Goal: Task Accomplishment & Management: Use online tool/utility

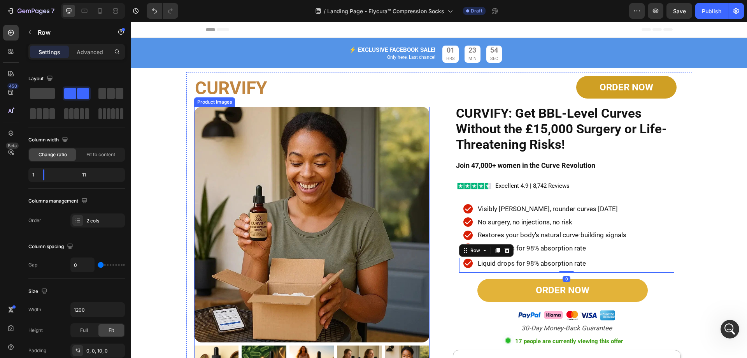
scroll to position [67, 0]
click at [465, 208] on icon at bounding box center [468, 208] width 9 height 9
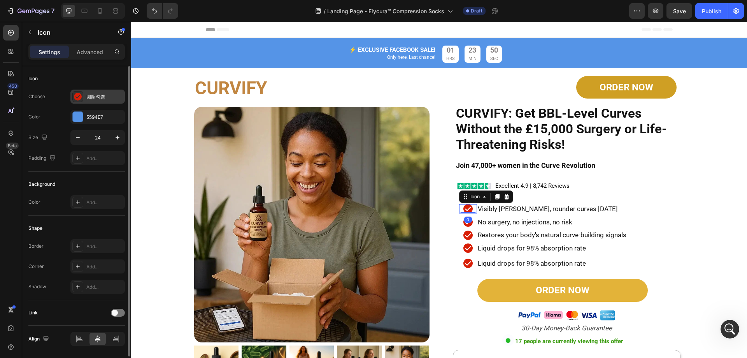
click at [80, 98] on icon at bounding box center [78, 97] width 8 height 8
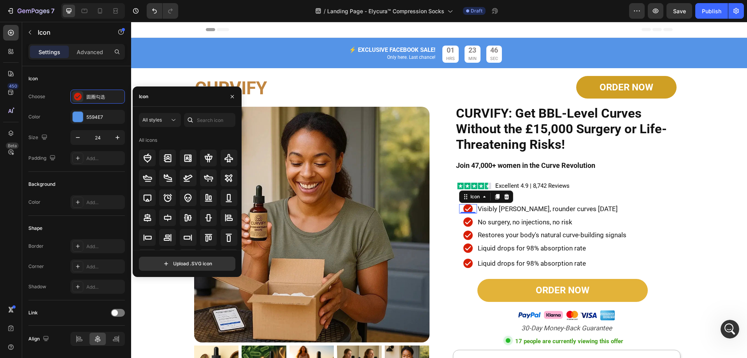
scroll to position [0, 0]
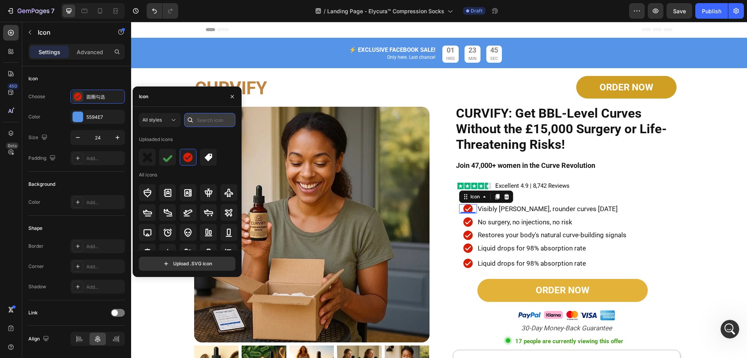
click at [202, 118] on input "text" at bounding box center [209, 120] width 51 height 14
type input "d"
type input "D"
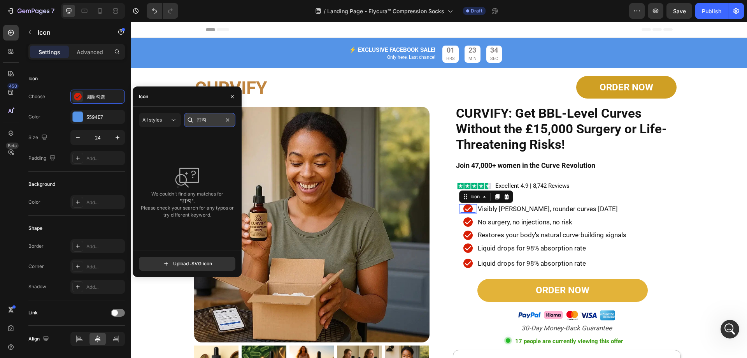
type input "打"
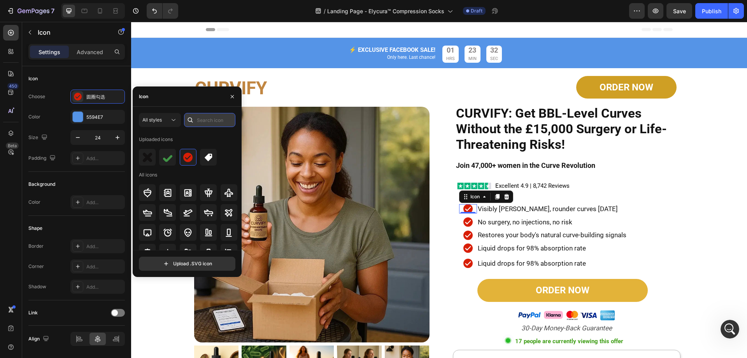
type input "G"
type input "Y"
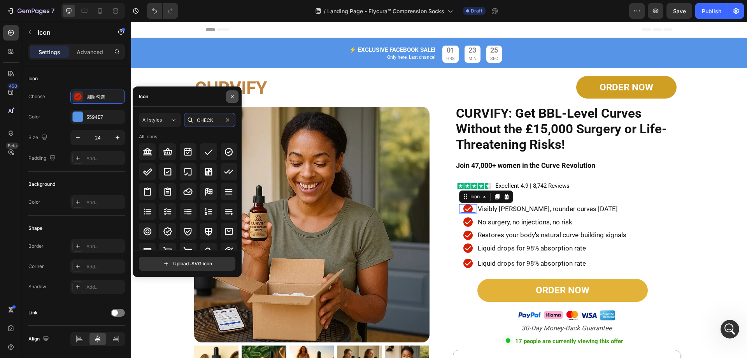
type input "CHECK"
click at [233, 100] on button "button" at bounding box center [232, 96] width 12 height 12
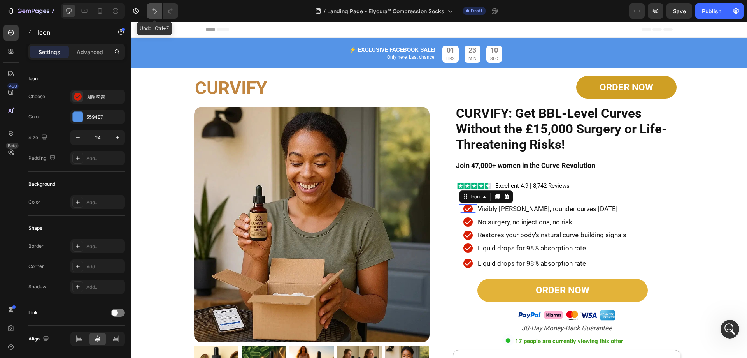
click at [152, 10] on icon "Undo/Redo" at bounding box center [155, 11] width 8 height 8
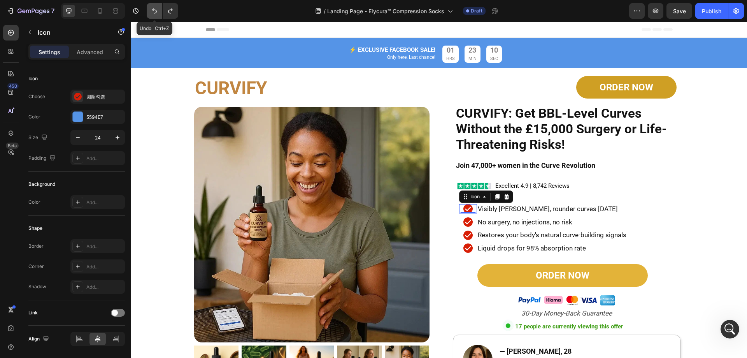
click at [152, 10] on icon "Undo/Redo" at bounding box center [155, 11] width 8 height 8
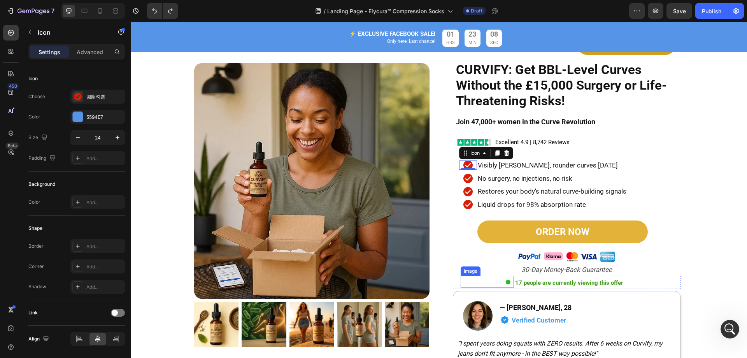
scroll to position [39, 0]
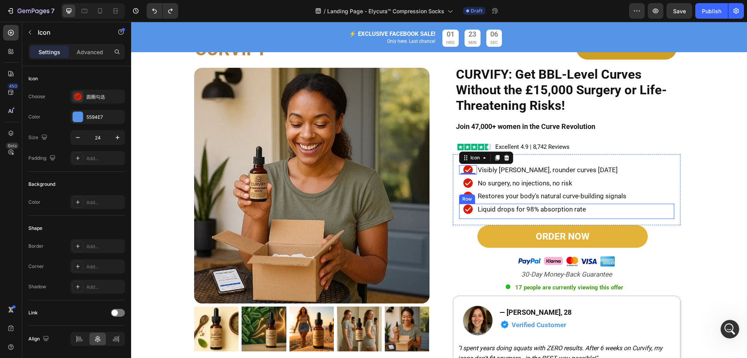
click at [624, 216] on div "Icon Liquid drops for 98% absorption rate Heading Row" at bounding box center [566, 211] width 215 height 15
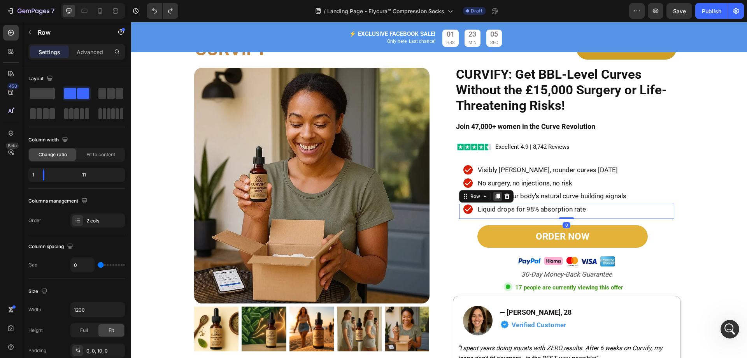
click at [496, 195] on icon at bounding box center [497, 195] width 4 height 5
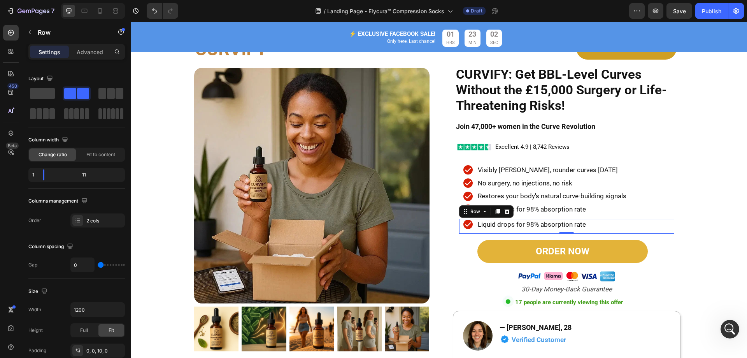
click at [676, 19] on div "7 Version history / Landing Page - Elycura™ Compression Socks Draft Preview Sav…" at bounding box center [373, 11] width 747 height 22
drag, startPoint x: 680, startPoint y: 14, endPoint x: 491, endPoint y: 44, distance: 190.8
click at [680, 14] on span "Save" at bounding box center [679, 11] width 13 height 7
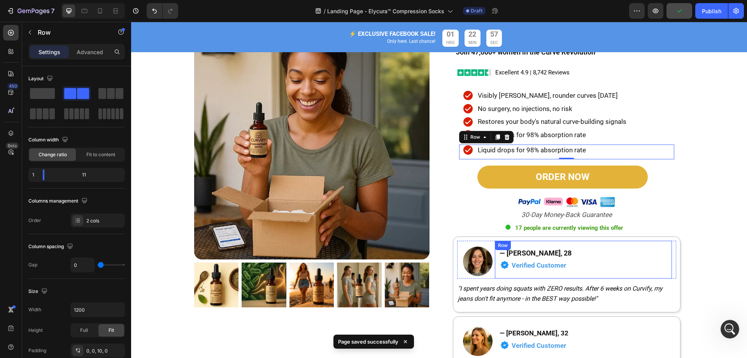
scroll to position [117, 0]
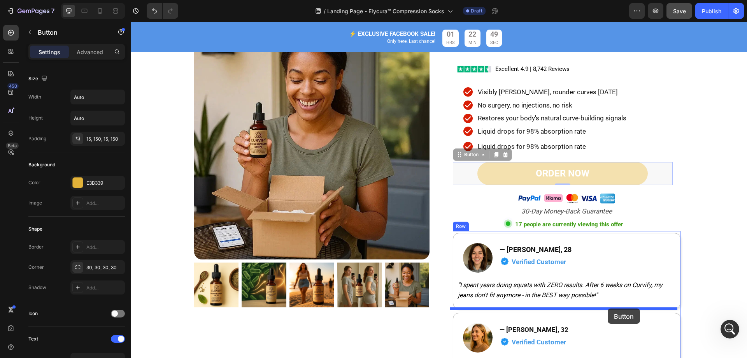
drag, startPoint x: 617, startPoint y: 176, endPoint x: 608, endPoint y: 308, distance: 132.3
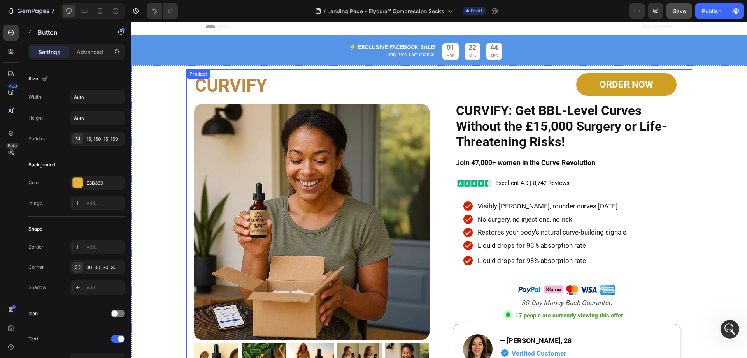
scroll to position [0, 0]
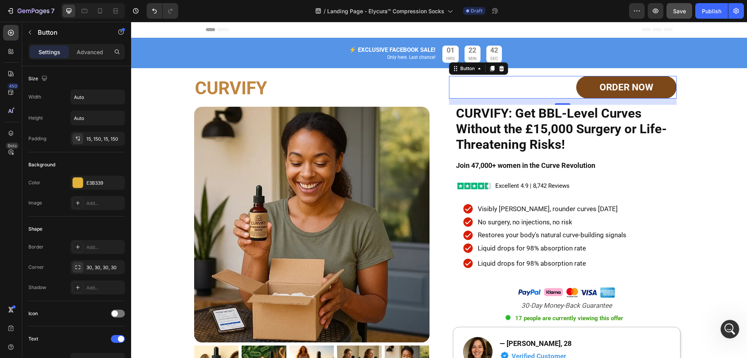
click at [583, 94] on link "ORDER NOW" at bounding box center [626, 87] width 100 height 23
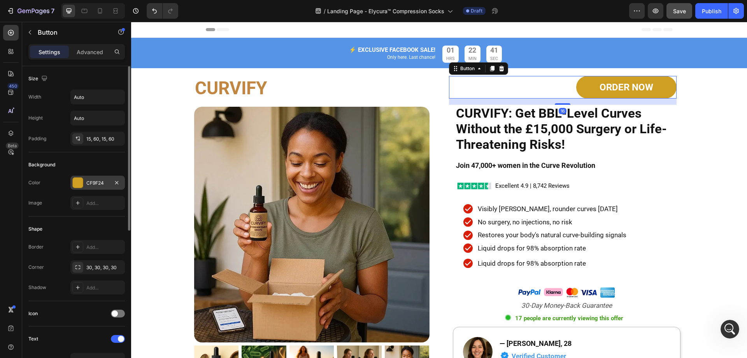
click at [90, 183] on div "CF9F24" at bounding box center [97, 182] width 23 height 7
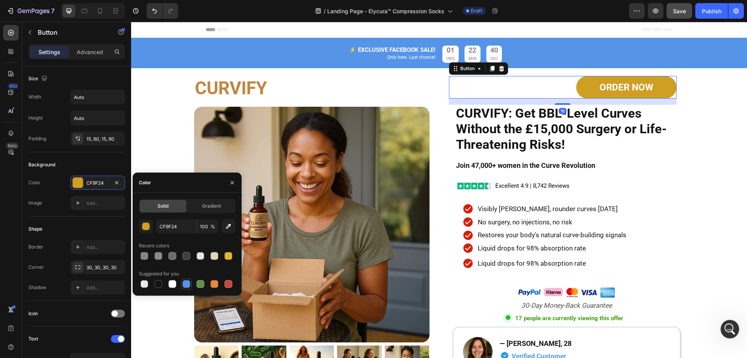
click at [186, 286] on div at bounding box center [187, 284] width 8 height 8
type input "5594E7"
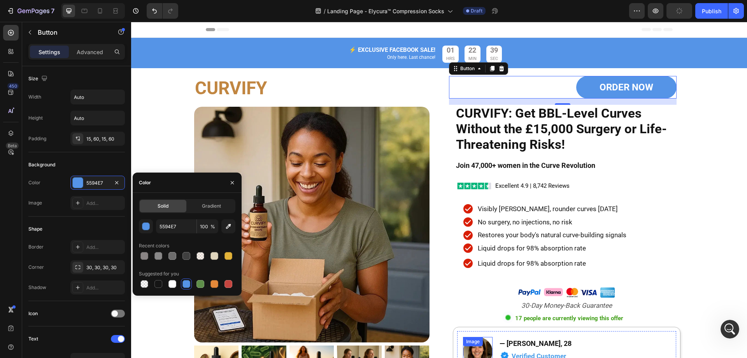
scroll to position [117, 0]
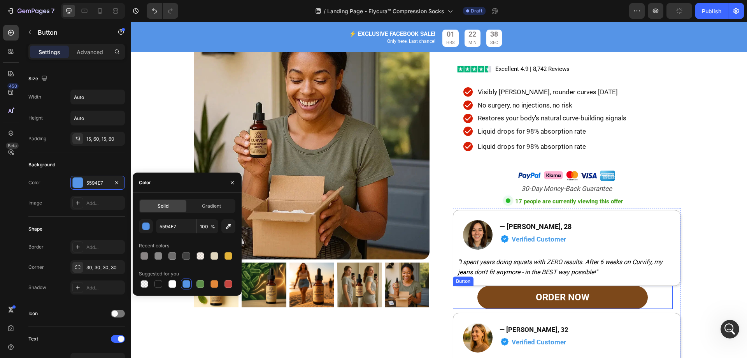
click at [484, 294] on link "ORDER NOW" at bounding box center [563, 297] width 170 height 23
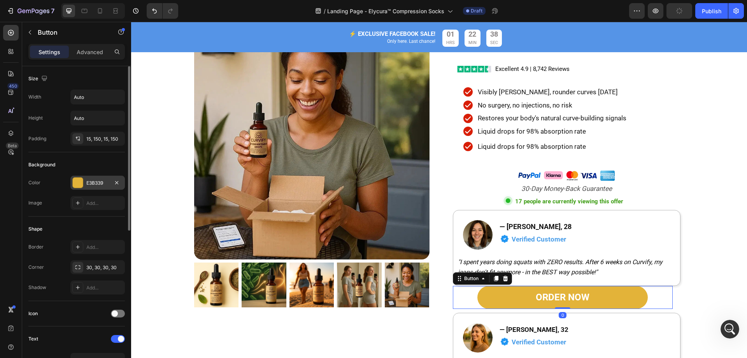
click at [94, 182] on div "E3B339" at bounding box center [97, 182] width 23 height 7
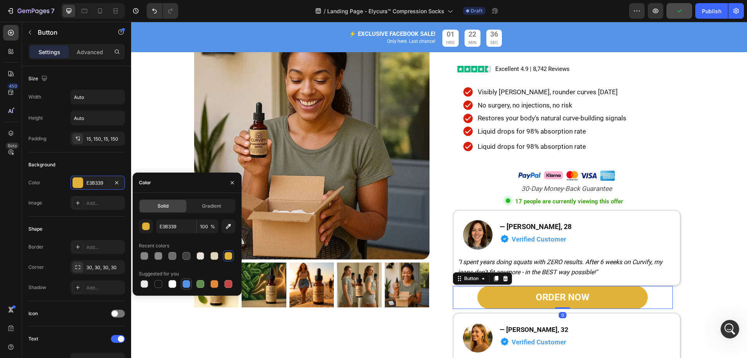
click at [186, 283] on div at bounding box center [187, 284] width 8 height 8
type input "5594E7"
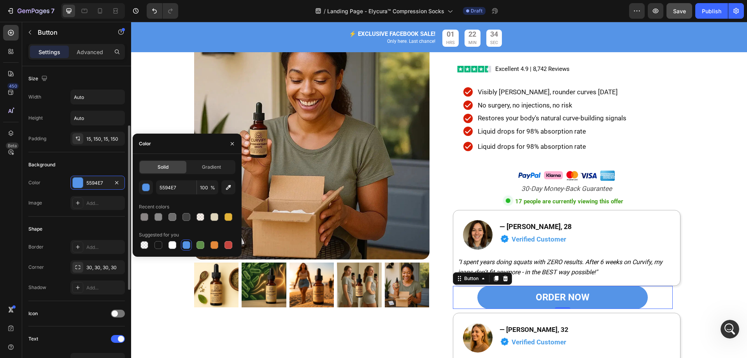
scroll to position [78, 0]
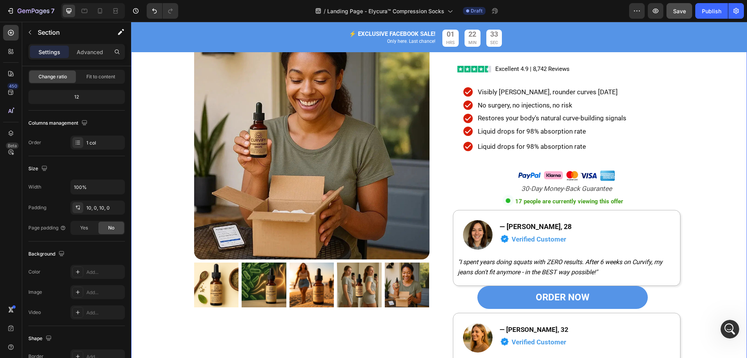
click at [737, 222] on div "CURVIFY Heading Product Images ORDER NOW Button CURVIFY: Get BBL-Level Curves W…" at bounding box center [439, 173] width 616 height 437
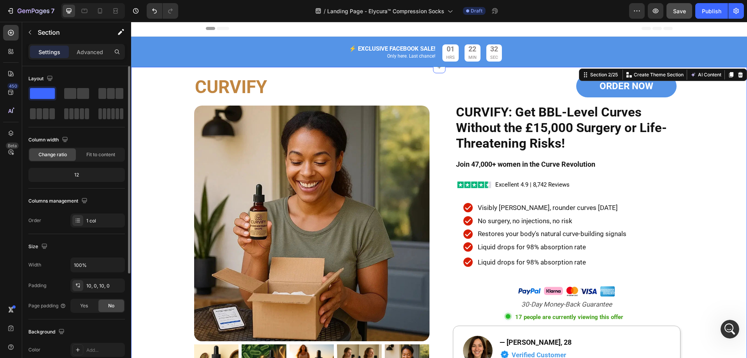
scroll to position [0, 0]
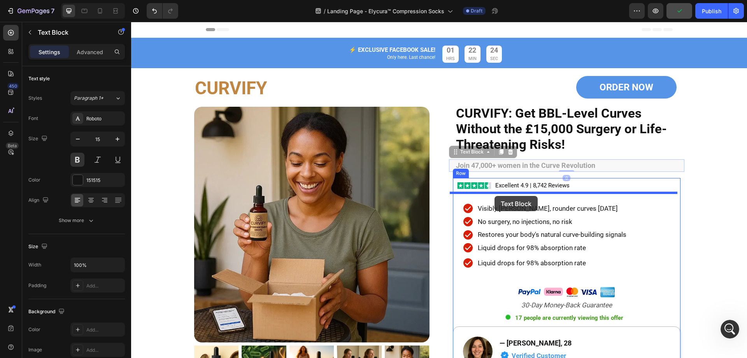
drag, startPoint x: 509, startPoint y: 165, endPoint x: 495, endPoint y: 196, distance: 34.1
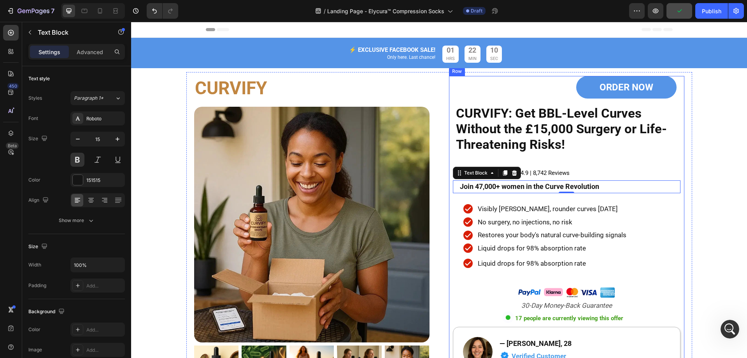
click at [555, 158] on div "ORDER NOW Button CURVIFY: Get BBL-Level Curves Without the £15,000 Surgery or L…" at bounding box center [566, 293] width 235 height 434
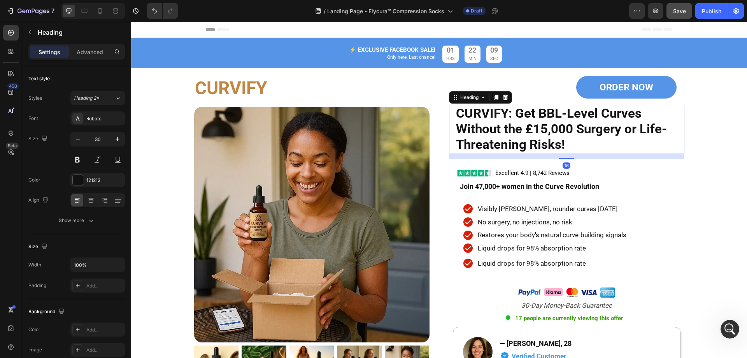
click at [503, 144] on strong "CURVIFY: Get BBL-Level Curves Without the £15,000 Surgery or Life-Threatening R…" at bounding box center [561, 128] width 211 height 46
click at [17, 32] on div at bounding box center [11, 33] width 16 height 16
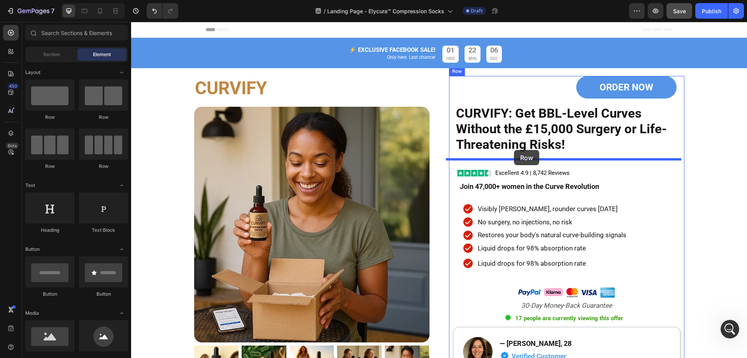
drag, startPoint x: 258, startPoint y: 126, endPoint x: 520, endPoint y: 150, distance: 263.4
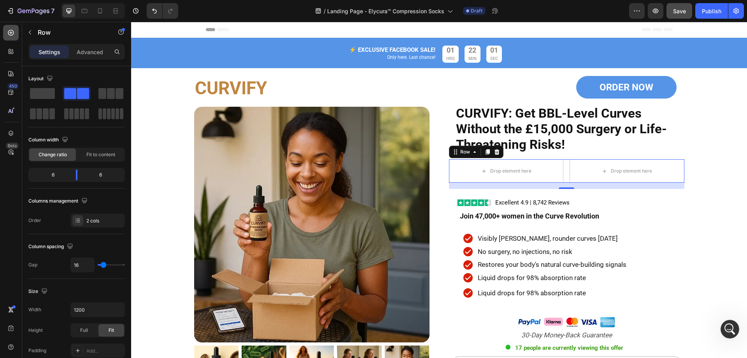
click at [14, 32] on icon at bounding box center [11, 33] width 8 height 8
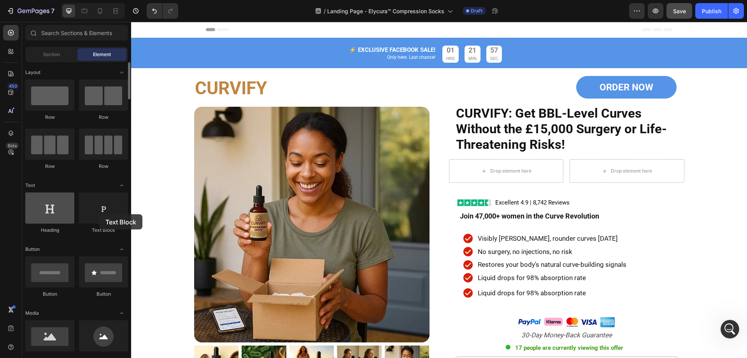
drag, startPoint x: 109, startPoint y: 217, endPoint x: 50, endPoint y: 212, distance: 59.0
click at [97, 213] on div at bounding box center [103, 207] width 49 height 31
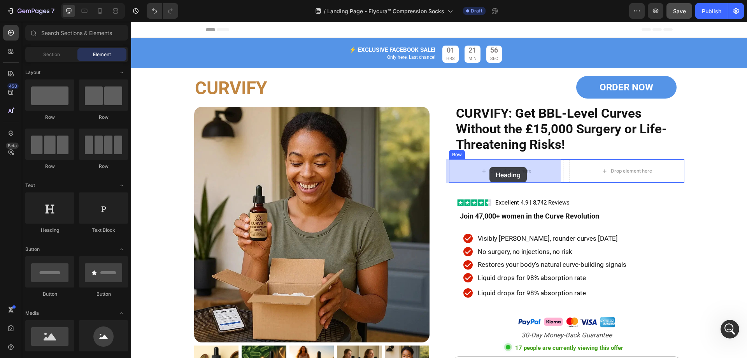
drag, startPoint x: 179, startPoint y: 234, endPoint x: 490, endPoint y: 167, distance: 317.7
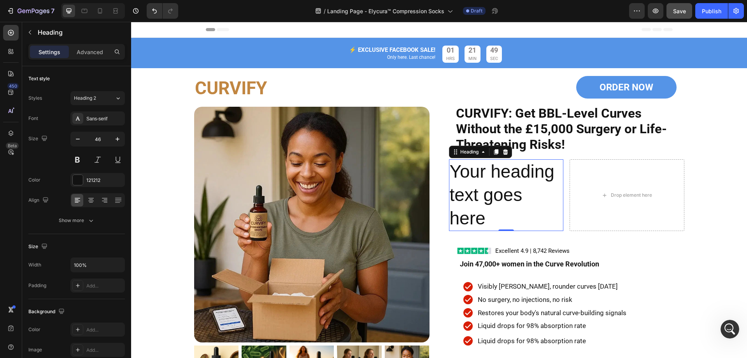
click at [493, 208] on h2 "Your heading text goes here" at bounding box center [506, 194] width 115 height 71
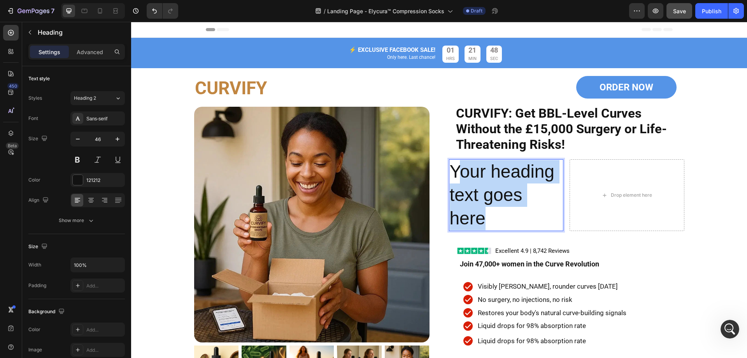
drag, startPoint x: 487, startPoint y: 216, endPoint x: 453, endPoint y: 169, distance: 58.6
click at [453, 169] on p "Your heading text goes here" at bounding box center [506, 195] width 113 height 70
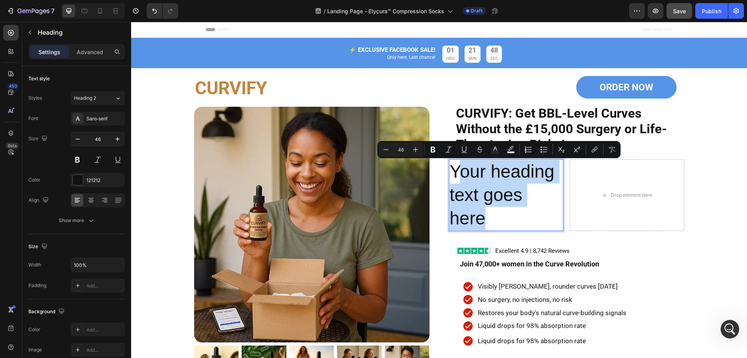
click at [504, 211] on p "Your heading text goes here" at bounding box center [506, 195] width 113 height 70
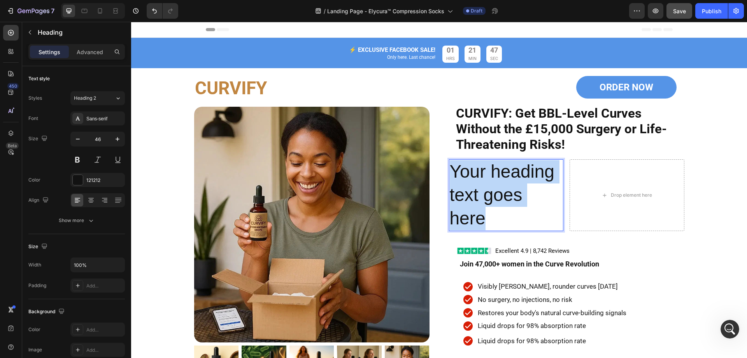
drag, startPoint x: 496, startPoint y: 216, endPoint x: 446, endPoint y: 165, distance: 71.3
click at [449, 165] on h2 "Your heading text goes here" at bounding box center [506, 194] width 115 height 71
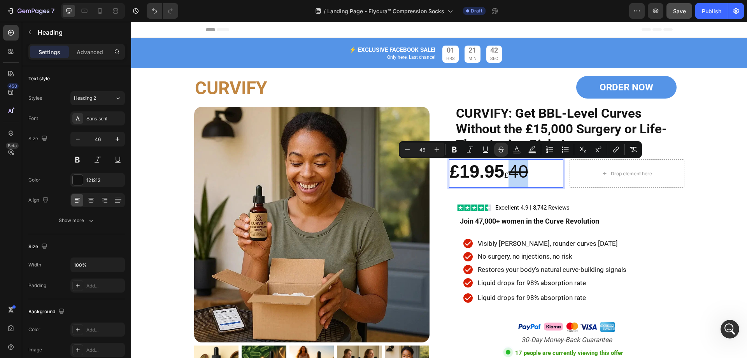
type input "19"
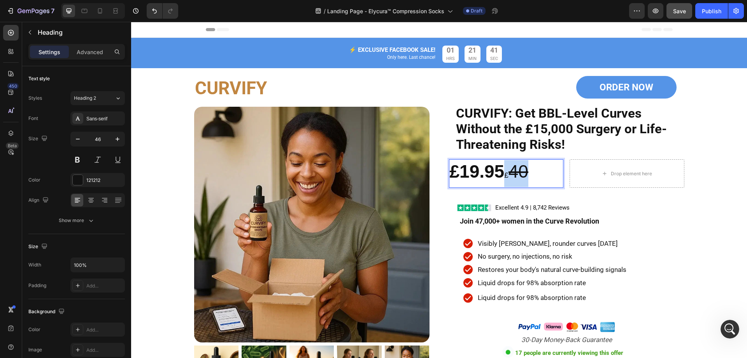
drag, startPoint x: 539, startPoint y: 170, endPoint x: 507, endPoint y: 176, distance: 32.3
click at [507, 176] on p "£19.95 £ 40" at bounding box center [506, 173] width 113 height 27
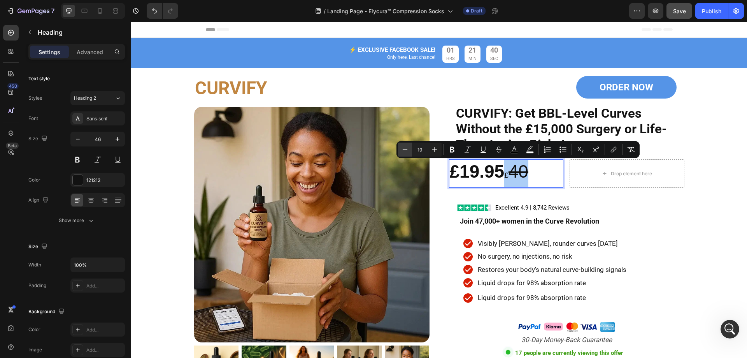
click at [406, 150] on icon "Editor contextual toolbar" at bounding box center [405, 150] width 8 height 8
type input "17"
click at [630, 237] on div "Icon Visibly [PERSON_NAME], rounder curves [DATE] Heading Row" at bounding box center [566, 242] width 215 height 17
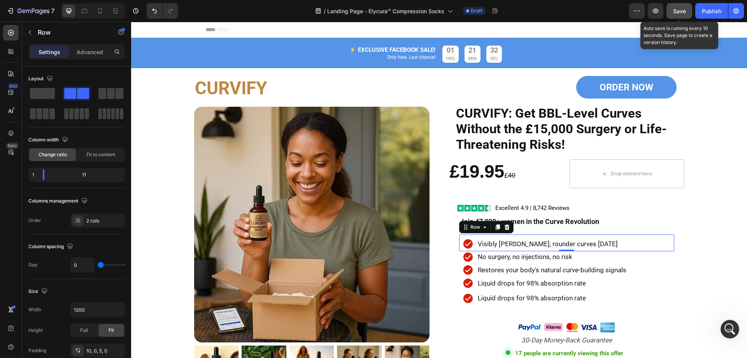
click at [681, 14] on span "Save" at bounding box center [679, 11] width 13 height 7
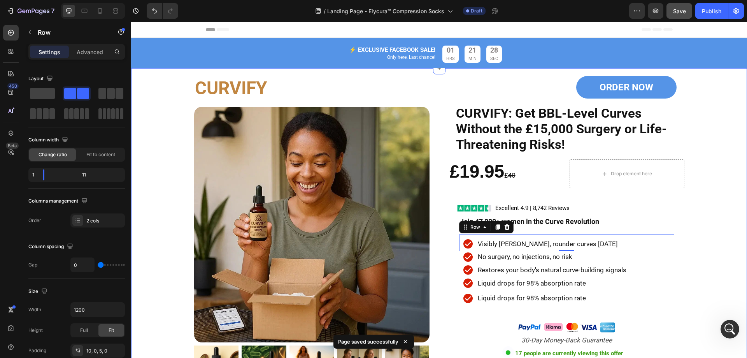
click at [699, 183] on div "CURVIFY Heading Product Images ORDER NOW Button CURVIFY: Get BBL-Level Curves W…" at bounding box center [439, 308] width 616 height 473
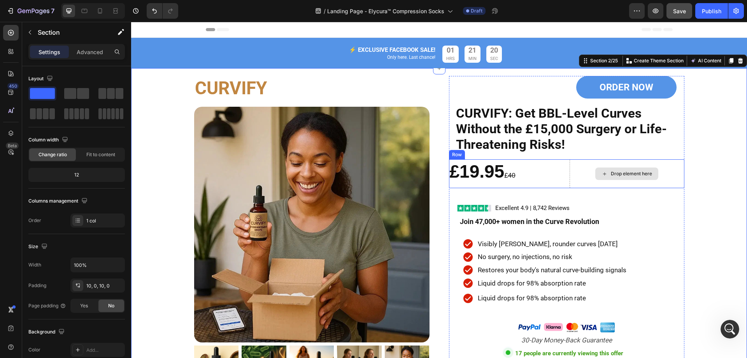
click at [646, 174] on div "Drop element here" at bounding box center [631, 173] width 41 height 6
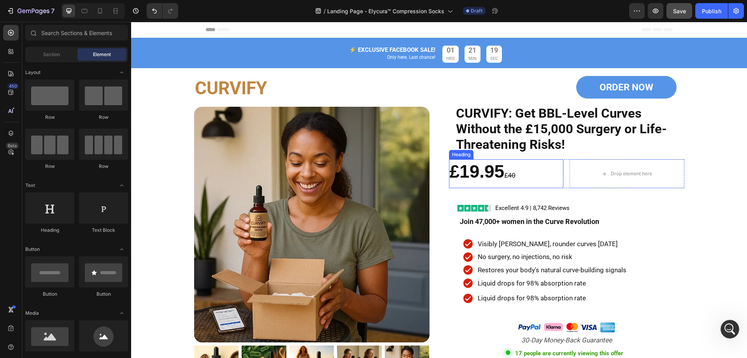
click at [495, 169] on strong "£19.95" at bounding box center [477, 171] width 55 height 20
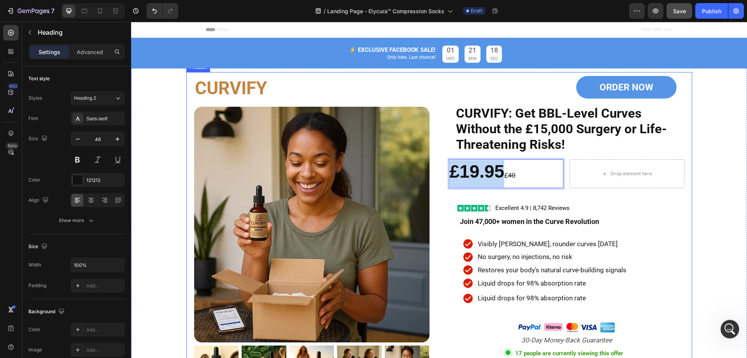
drag, startPoint x: 503, startPoint y: 171, endPoint x: 438, endPoint y: 169, distance: 65.4
click at [438, 169] on div "CURVIFY Heading Product Images ORDER NOW Button CURVIFY: Get BBL-Level Curves W…" at bounding box center [439, 308] width 506 height 473
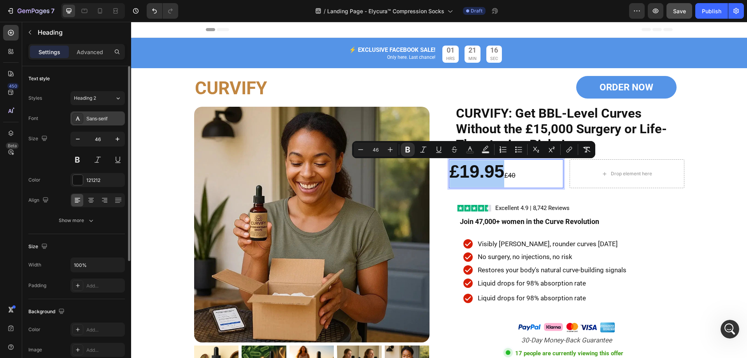
click at [96, 123] on div "Sans-serif" at bounding box center [97, 118] width 54 height 14
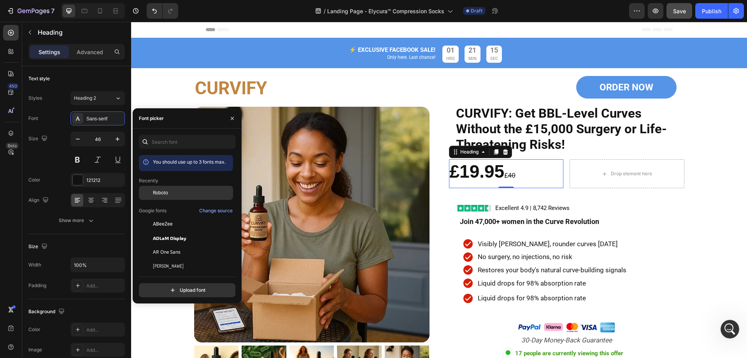
click at [162, 192] on span "Roboto" at bounding box center [160, 192] width 15 height 7
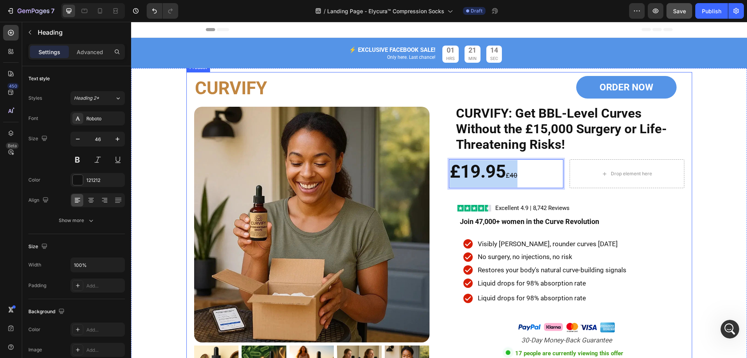
drag, startPoint x: 530, startPoint y: 174, endPoint x: 343, endPoint y: 166, distance: 187.8
click at [431, 162] on div "CURVIFY Heading Product Images ORDER NOW Button CURVIFY: Get BBL-Level Curves W…" at bounding box center [439, 308] width 506 height 473
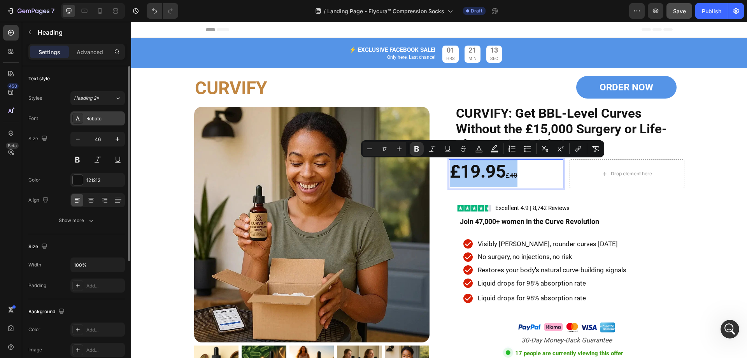
click at [108, 115] on div "Roboto" at bounding box center [104, 118] width 37 height 7
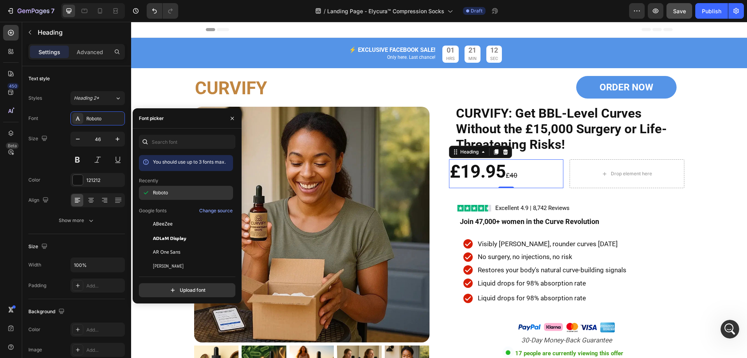
click at [172, 190] on div "Roboto" at bounding box center [192, 192] width 79 height 7
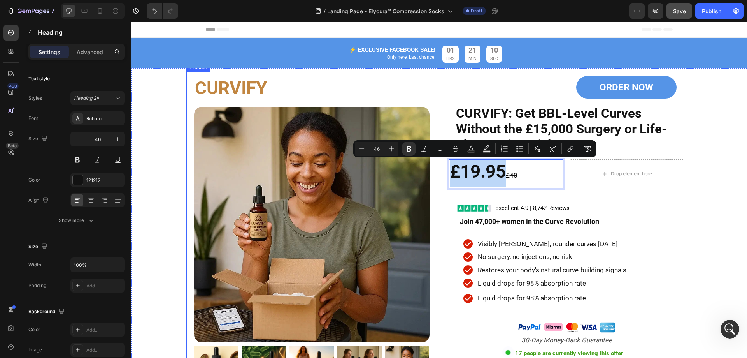
drag, startPoint x: 504, startPoint y: 170, endPoint x: 441, endPoint y: 170, distance: 63.4
click at [441, 170] on div "CURVIFY Heading Product Images ORDER NOW Button CURVIFY: Get BBL-Level Curves W…" at bounding box center [439, 308] width 506 height 473
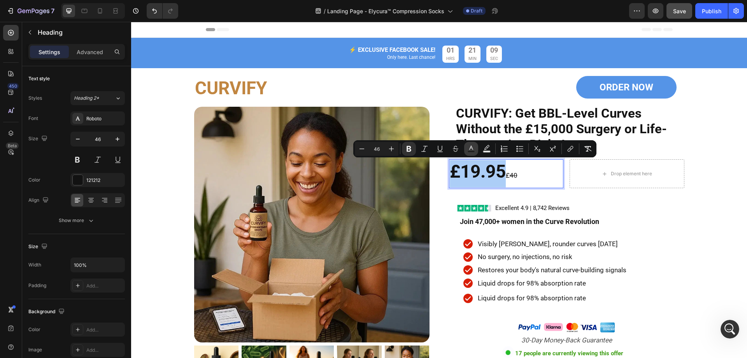
click at [473, 149] on icon "Editor contextual toolbar" at bounding box center [471, 148] width 4 height 4
type input "121212"
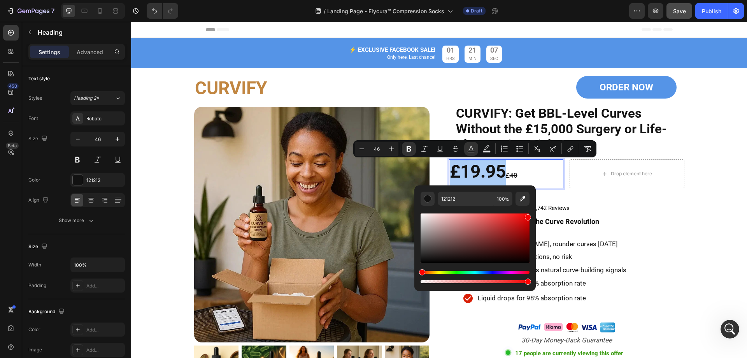
click at [529, 216] on div "Editor contextual toolbar" at bounding box center [475, 237] width 109 height 49
type input "F20202"
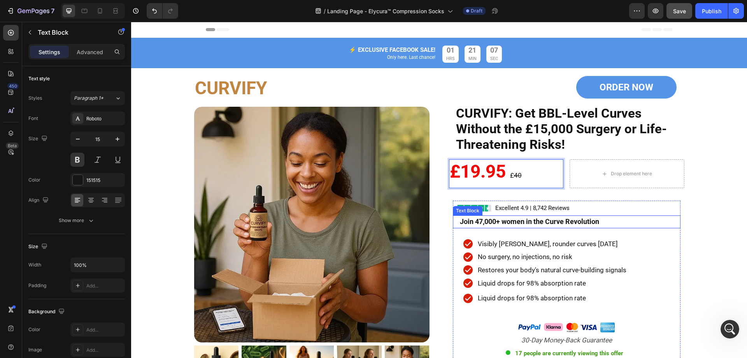
click at [664, 218] on p "Join 47,000+ women in the Curve Revolution" at bounding box center [567, 221] width 214 height 11
click at [520, 171] on p "⁠⁠⁠⁠⁠⁠⁠ £19.95 £ 40" at bounding box center [506, 173] width 113 height 27
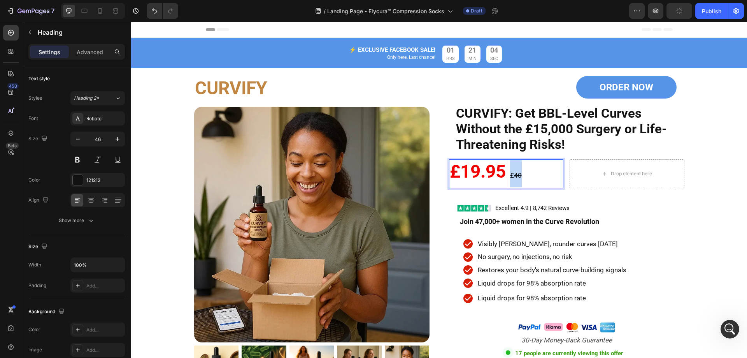
drag, startPoint x: 524, startPoint y: 175, endPoint x: 509, endPoint y: 175, distance: 14.0
click at [509, 175] on p "£19.95 £ 40" at bounding box center [506, 173] width 113 height 27
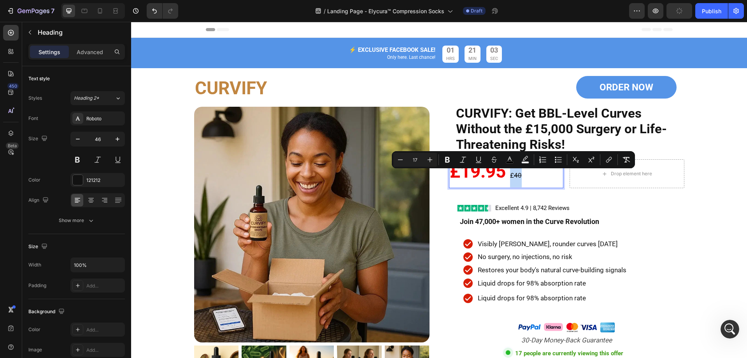
type input "46"
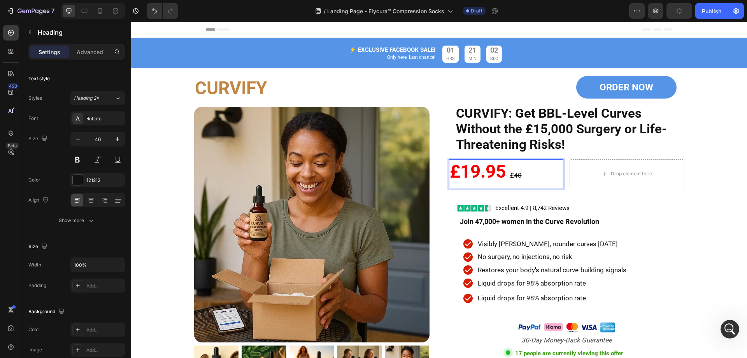
click at [476, 174] on strong "£19.95" at bounding box center [478, 171] width 56 height 21
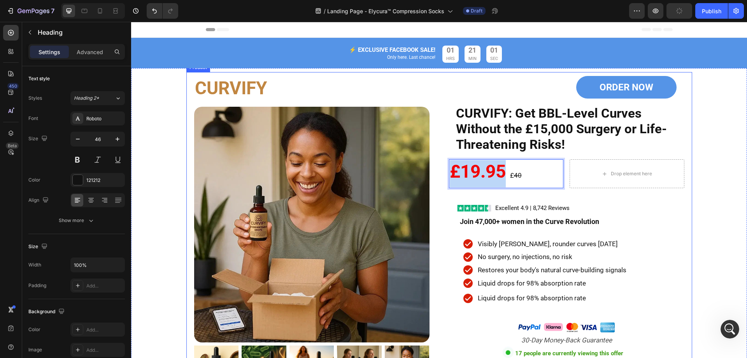
drag, startPoint x: 504, startPoint y: 172, endPoint x: 441, endPoint y: 172, distance: 63.1
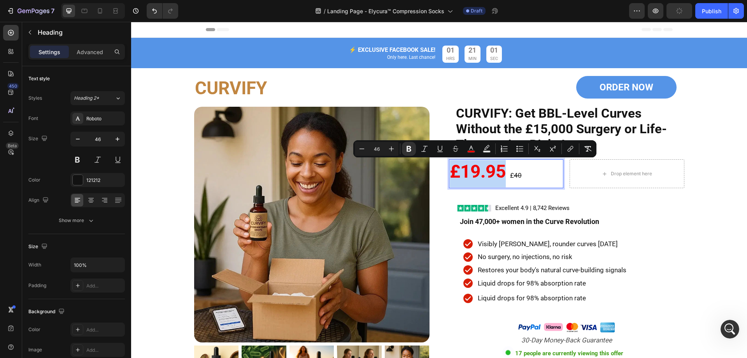
type input "17"
click at [529, 172] on p "£19.95 £ 40" at bounding box center [506, 173] width 113 height 27
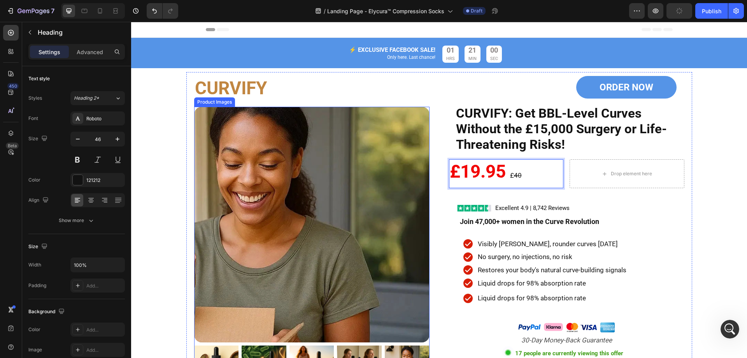
drag, startPoint x: 537, startPoint y: 173, endPoint x: 419, endPoint y: 162, distance: 118.1
click at [419, 162] on div "CURVIFY Heading Product Images ORDER NOW Button CURVIFY: Get BBL-Level Curves W…" at bounding box center [439, 308] width 506 height 473
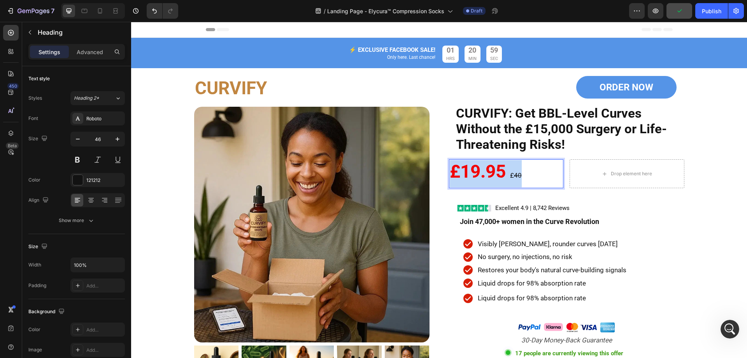
drag, startPoint x: 450, startPoint y: 167, endPoint x: 549, endPoint y: 172, distance: 99.0
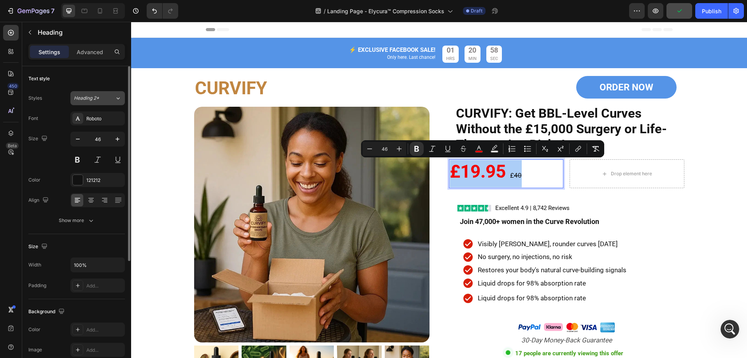
click at [95, 100] on span "Heading 2*" at bounding box center [86, 98] width 25 height 7
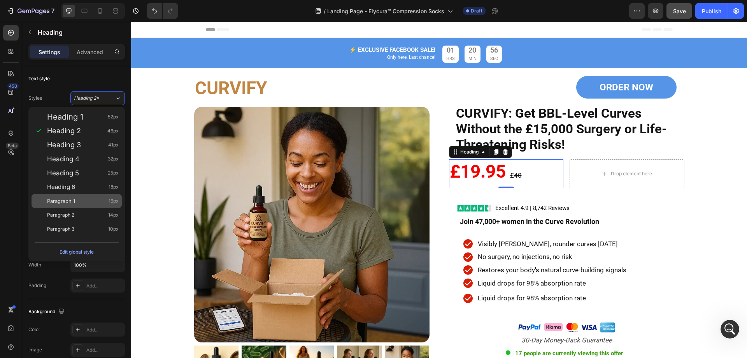
click at [77, 200] on div "Paragraph 1 16px" at bounding box center [83, 201] width 72 height 8
type input "16"
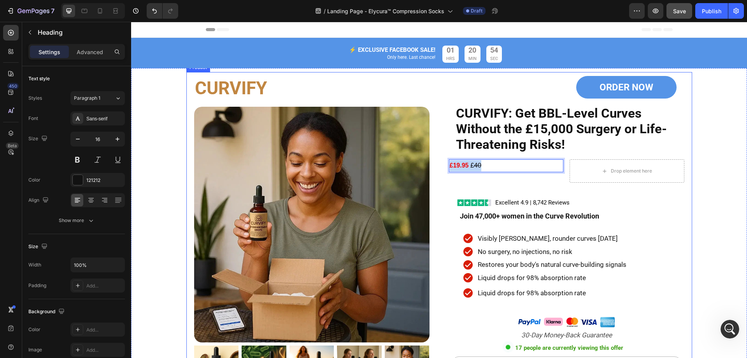
drag, startPoint x: 459, startPoint y: 166, endPoint x: 441, endPoint y: 166, distance: 18.7
click at [440, 166] on div "CURVIFY Heading Product Images ORDER NOW Button CURVIFY: Get BBL-Level Curves W…" at bounding box center [439, 305] width 506 height 467
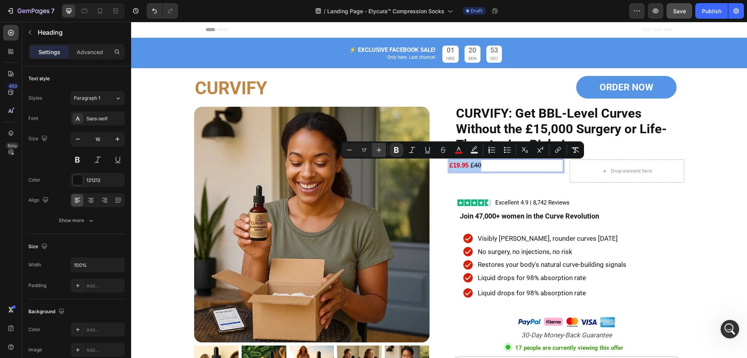
click at [378, 150] on icon "Editor contextual toolbar" at bounding box center [379, 150] width 8 height 8
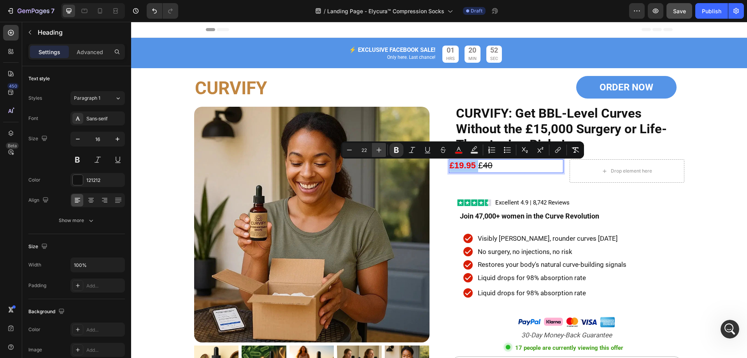
click at [378, 150] on icon "Editor contextual toolbar" at bounding box center [379, 150] width 8 height 8
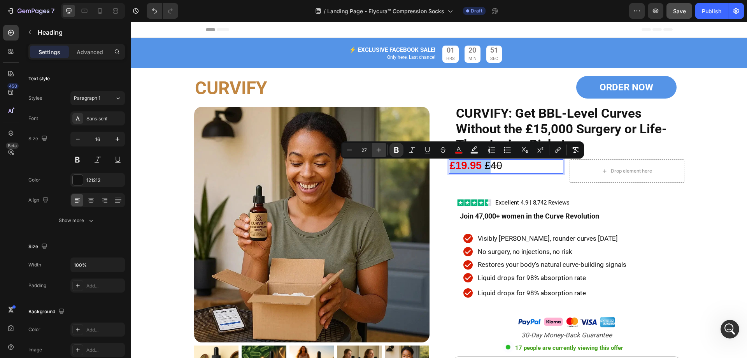
click at [378, 150] on icon "Editor contextual toolbar" at bounding box center [379, 150] width 8 height 8
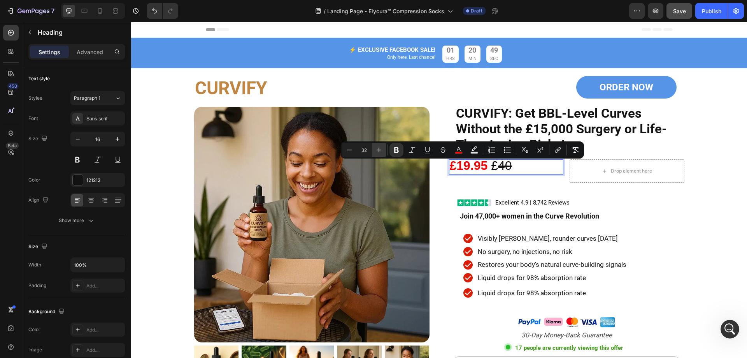
click at [378, 150] on icon "Editor contextual toolbar" at bounding box center [379, 150] width 8 height 8
type input "33"
click at [527, 169] on p "£19.95 £ 40" at bounding box center [506, 167] width 113 height 14
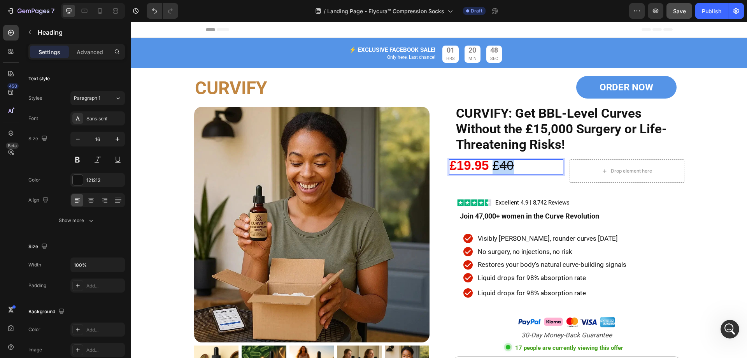
drag, startPoint x: 515, startPoint y: 164, endPoint x: 490, endPoint y: 165, distance: 24.1
click at [490, 165] on p "£19.95 £ 40" at bounding box center [506, 167] width 113 height 14
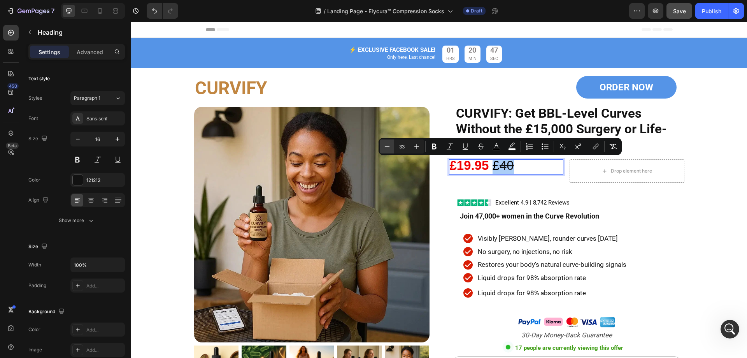
click at [388, 145] on icon "Editor contextual toolbar" at bounding box center [387, 146] width 8 height 8
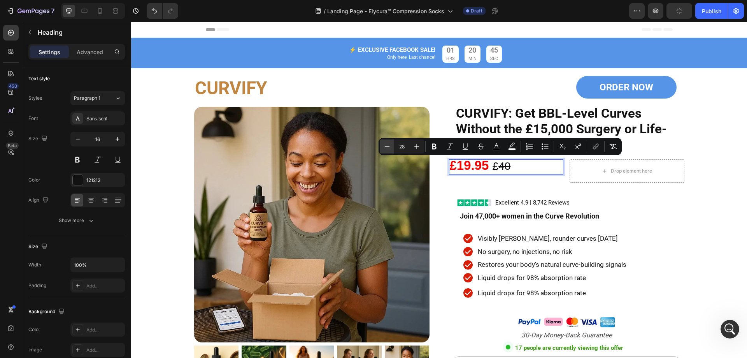
click at [388, 145] on icon "Editor contextual toolbar" at bounding box center [387, 146] width 8 height 8
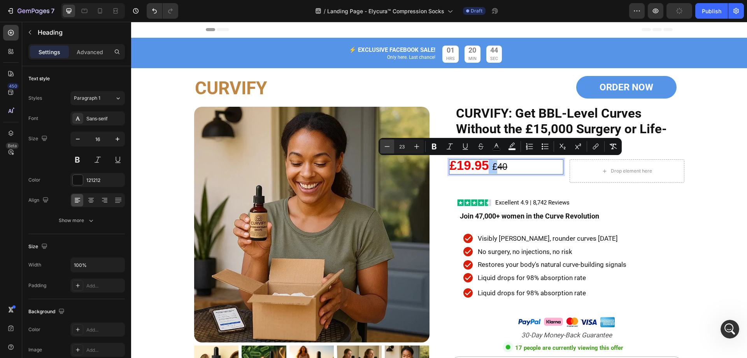
click at [388, 145] on icon "Editor contextual toolbar" at bounding box center [387, 146] width 8 height 8
type input "20"
click at [483, 169] on strong "£19.95" at bounding box center [469, 165] width 39 height 14
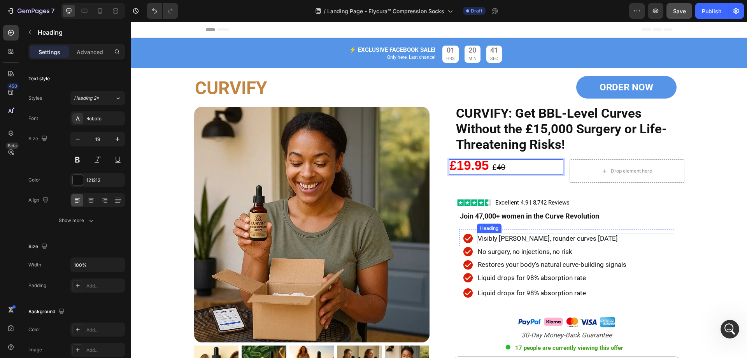
click at [656, 234] on h2 "Visibly [PERSON_NAME], rounder curves [DATE]" at bounding box center [575, 238] width 197 height 11
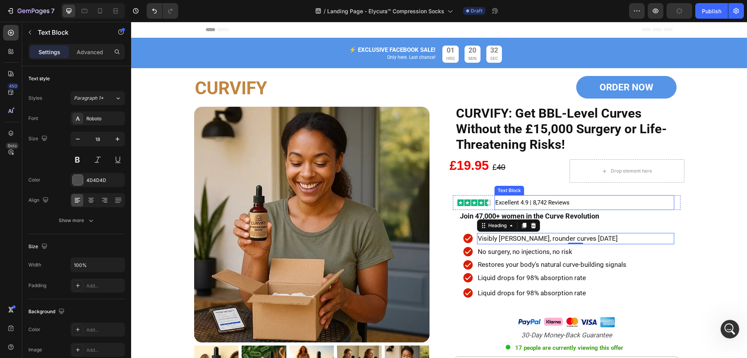
click at [579, 201] on p "Excellent 4.9 | 8,742 Reviews" at bounding box center [584, 202] width 178 height 13
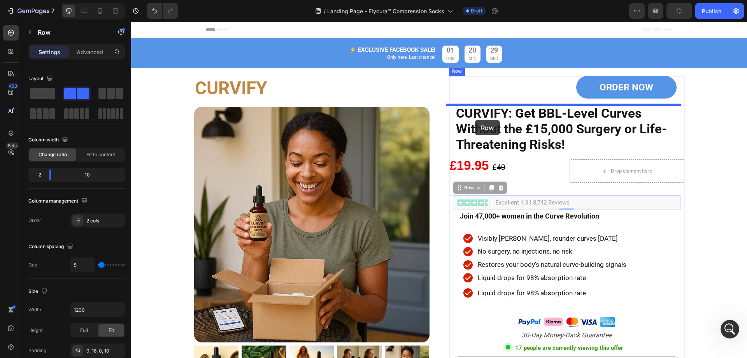
drag, startPoint x: 483, startPoint y: 197, endPoint x: 475, endPoint y: 120, distance: 77.1
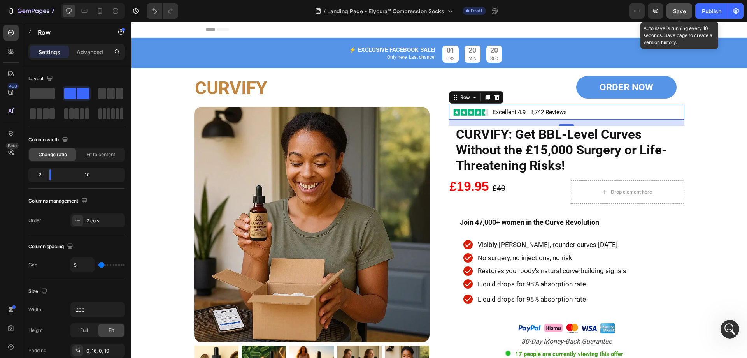
click at [685, 14] on span "Save" at bounding box center [679, 11] width 13 height 7
click at [683, 12] on span "Save" at bounding box center [679, 11] width 13 height 7
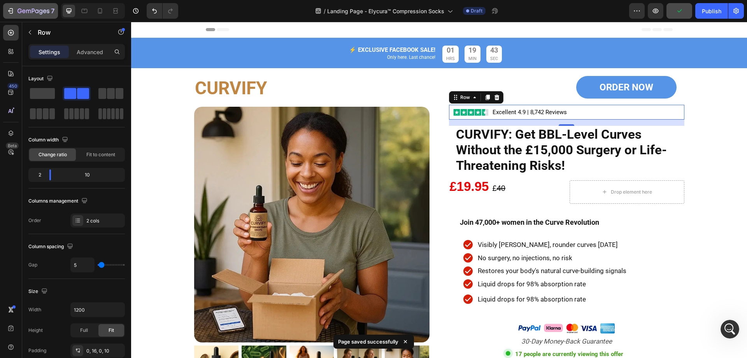
click at [35, 11] on icon "button" at bounding box center [37, 11] width 4 height 4
